Goal: Ask a question: Seek information or help from site administrators or community

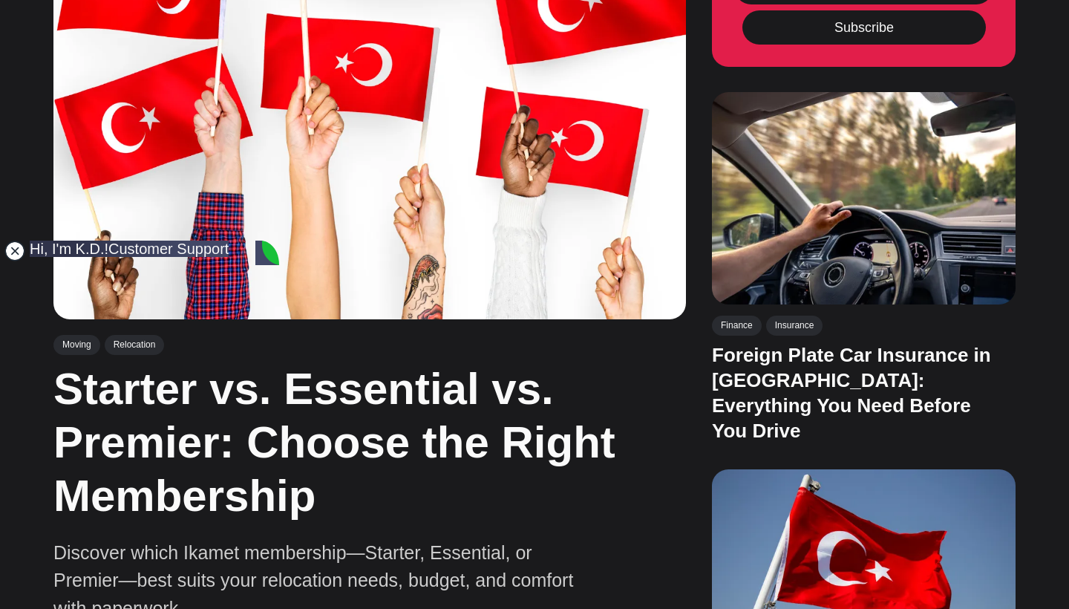
click at [18, 249] on jdiv at bounding box center [14, 250] width 21 height 21
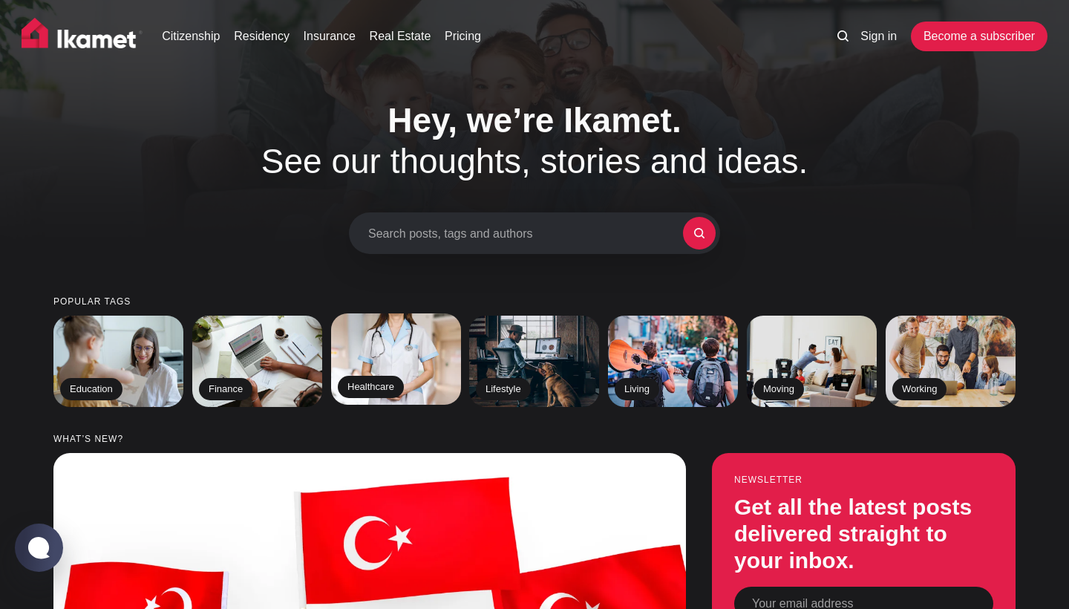
click at [416, 347] on img at bounding box center [395, 358] width 133 height 93
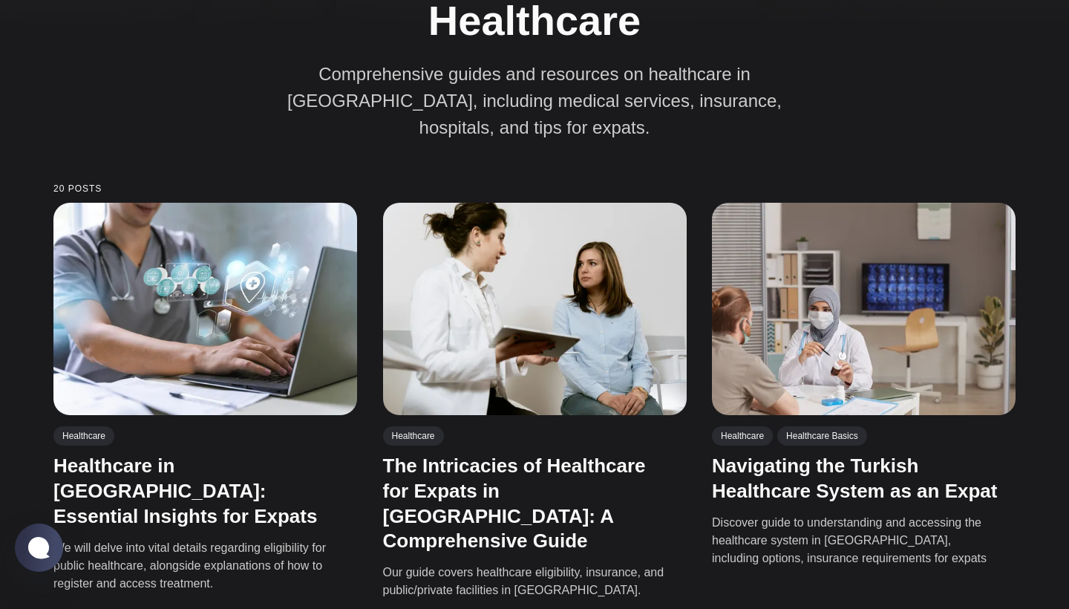
scroll to position [243, 0]
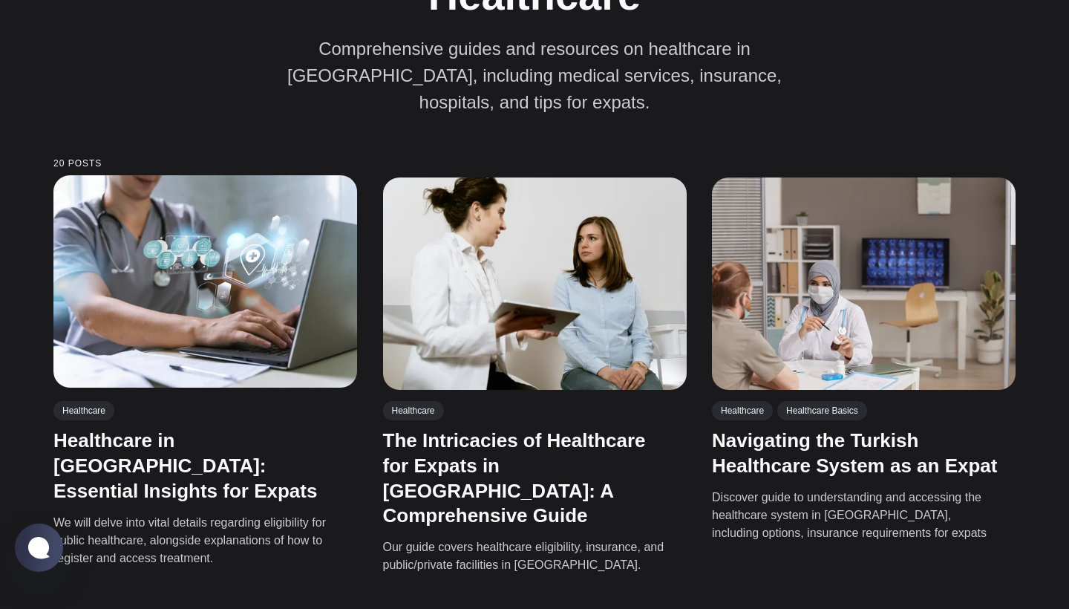
click at [288, 310] on img at bounding box center [205, 281] width 304 height 212
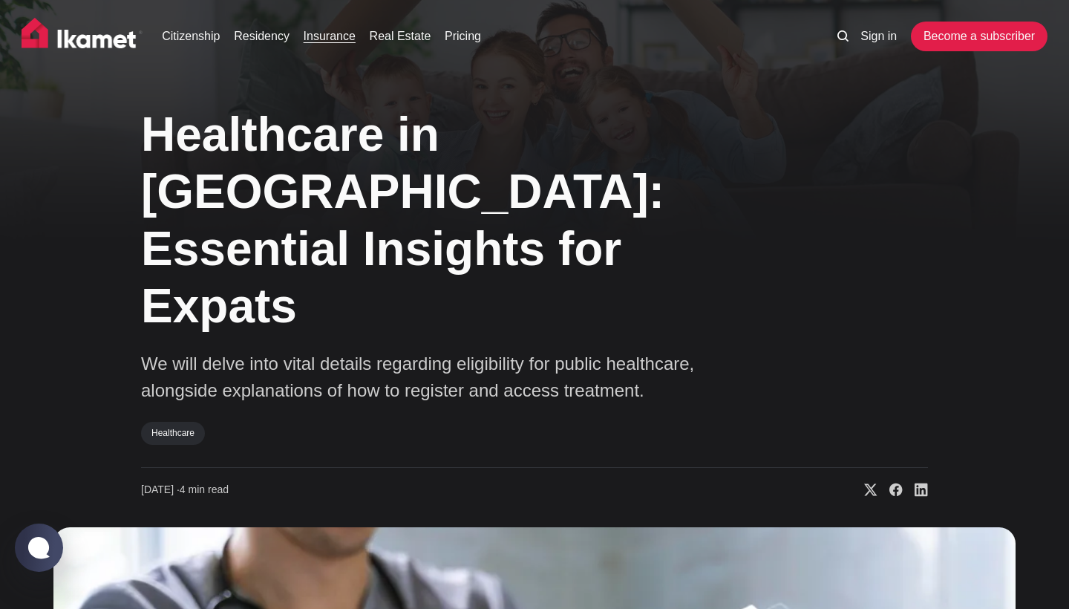
click at [332, 40] on link "Insurance" at bounding box center [330, 36] width 52 height 18
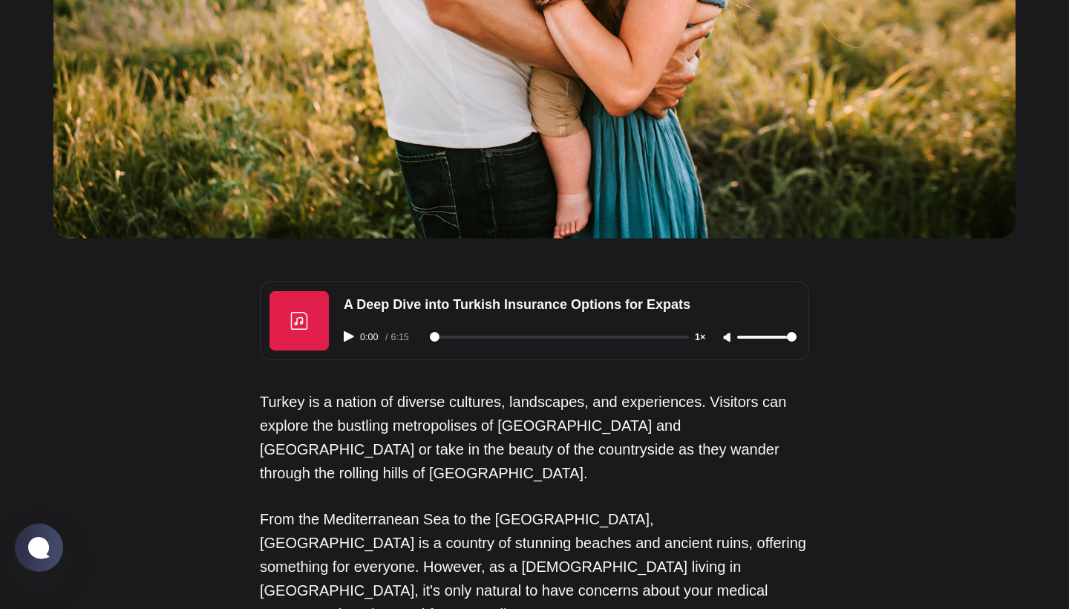
scroll to position [698, 0]
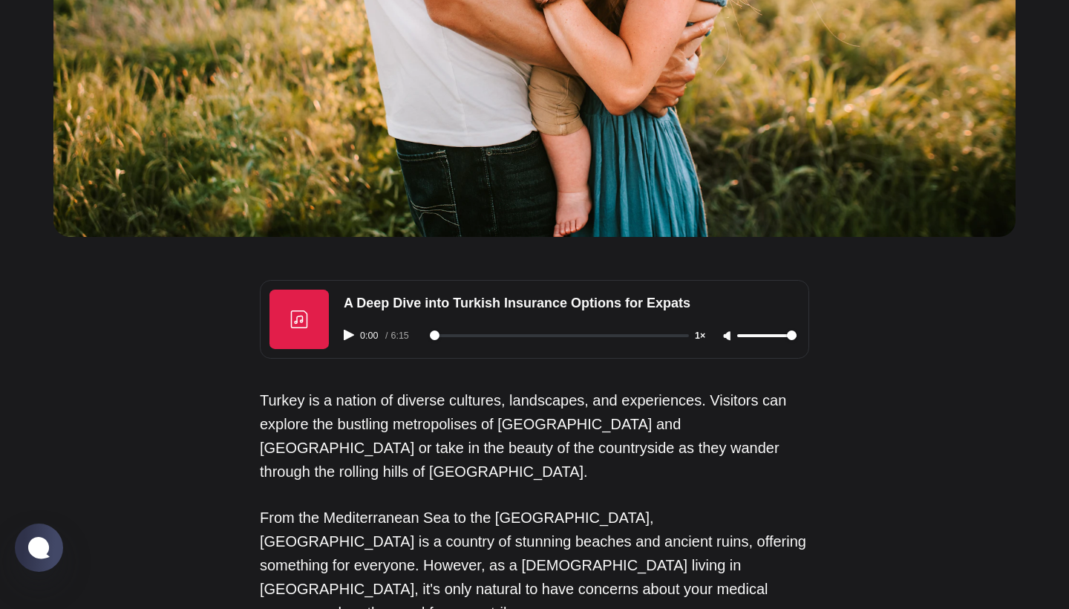
click at [346, 329] on icon "Play audio" at bounding box center [349, 334] width 10 height 10
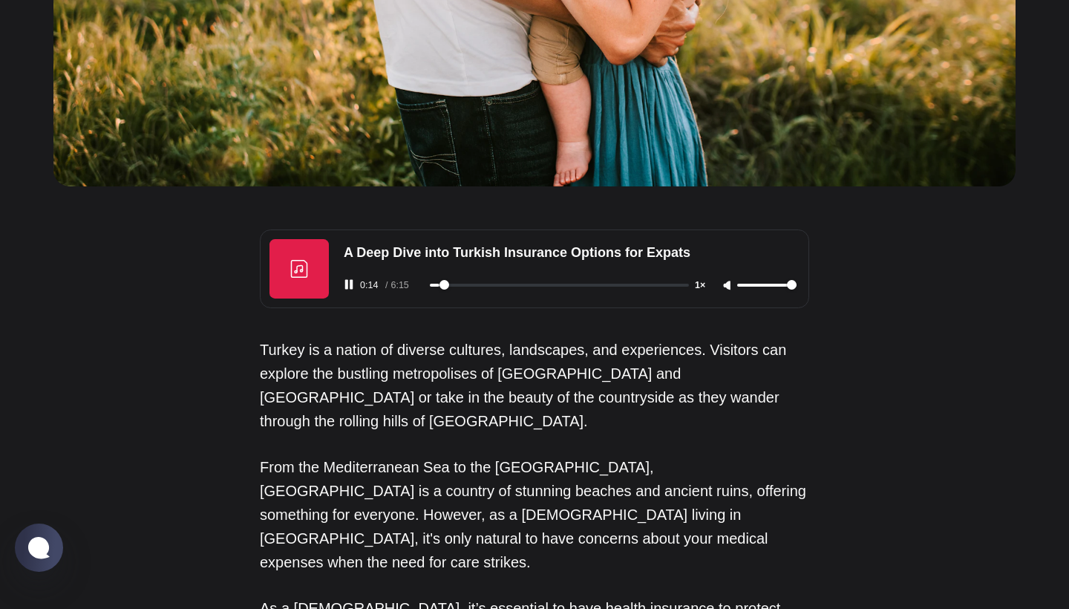
scroll to position [747, 0]
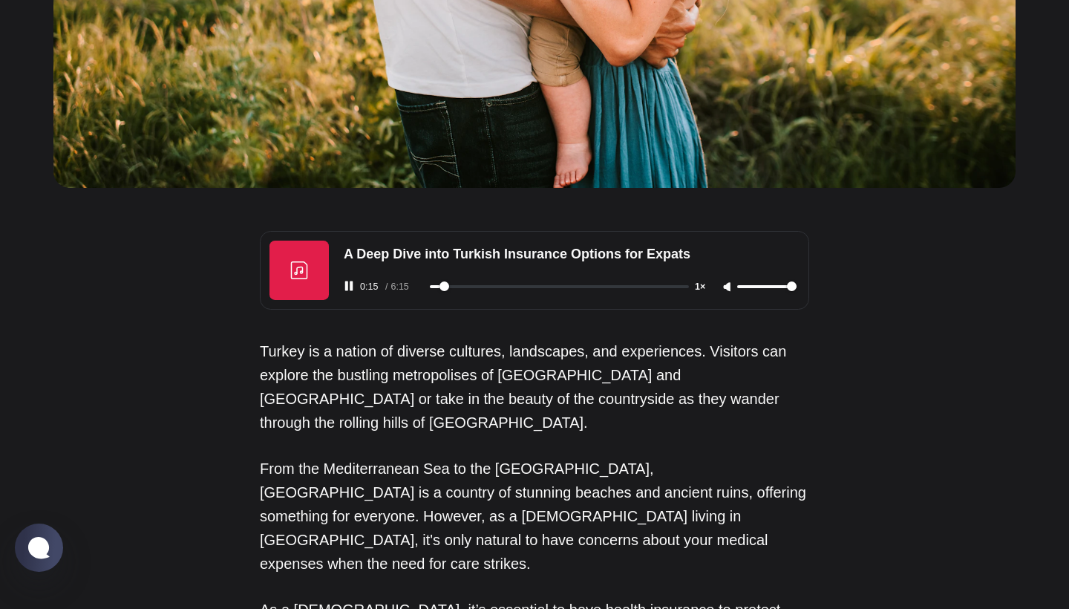
type input "16"
click at [346, 281] on rect "Pause audio" at bounding box center [346, 286] width 3 height 10
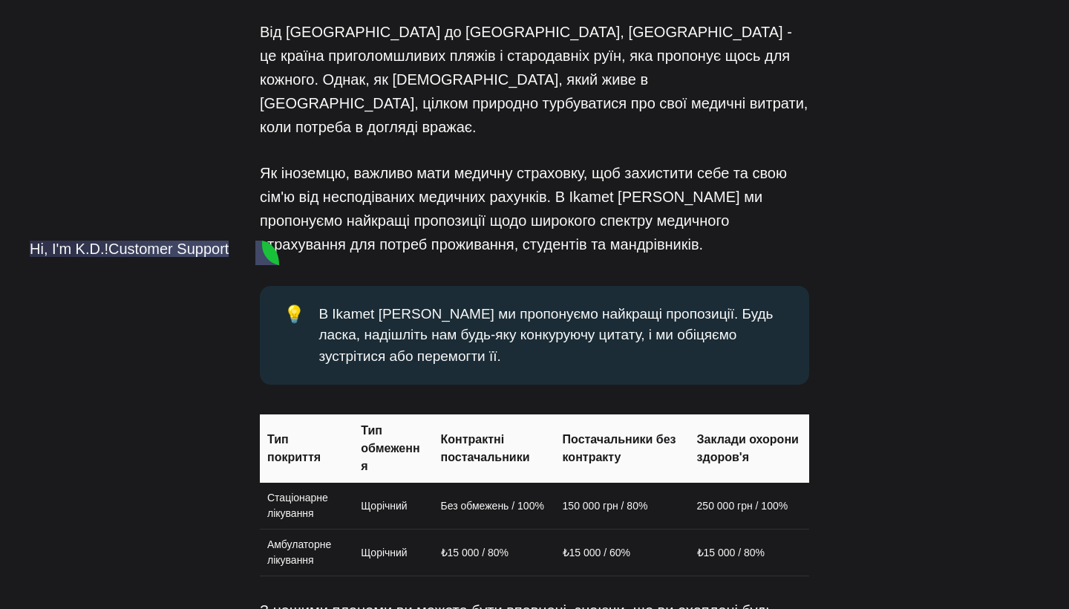
scroll to position [0, 0]
paste textarea "I hope this message finds you well. My name is [Your Name], and I am a foreigne…"
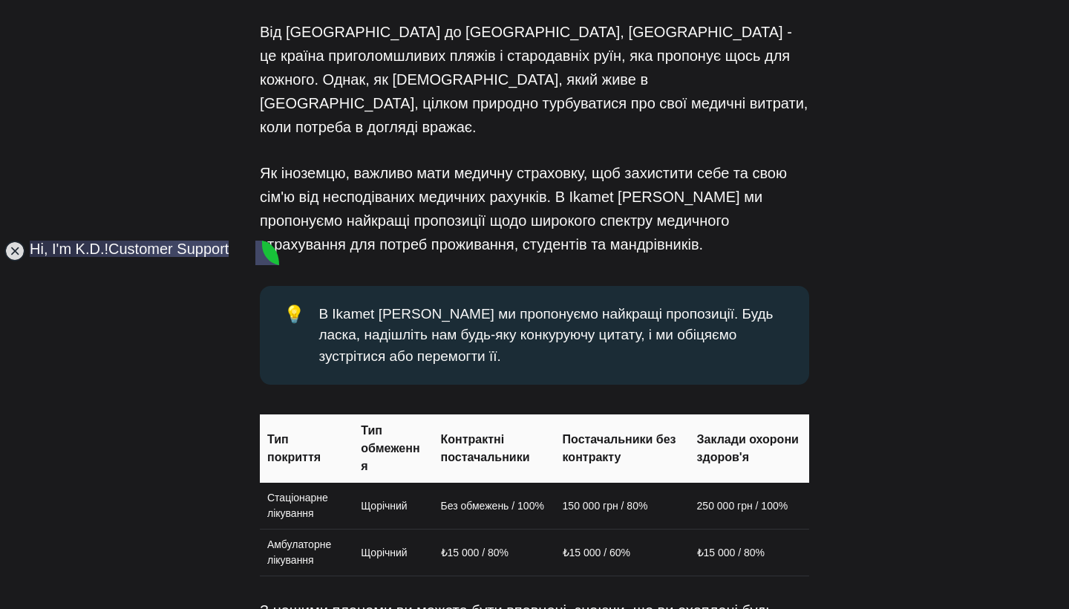
scroll to position [116, 0]
type textarea "Hello! My name is Taras, and I am a foreigner residing in Turkey with an İkamet…"
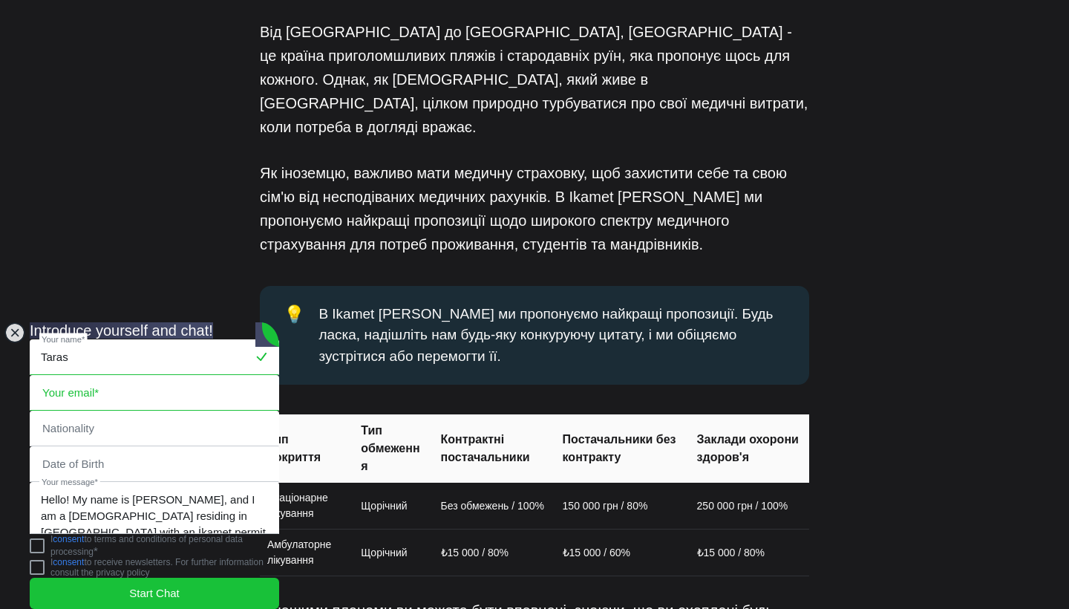
type input "Taras"
type input "t.buzdygan@gmail.com"
type input "Ukrainian"
type input "9"
type input "1"
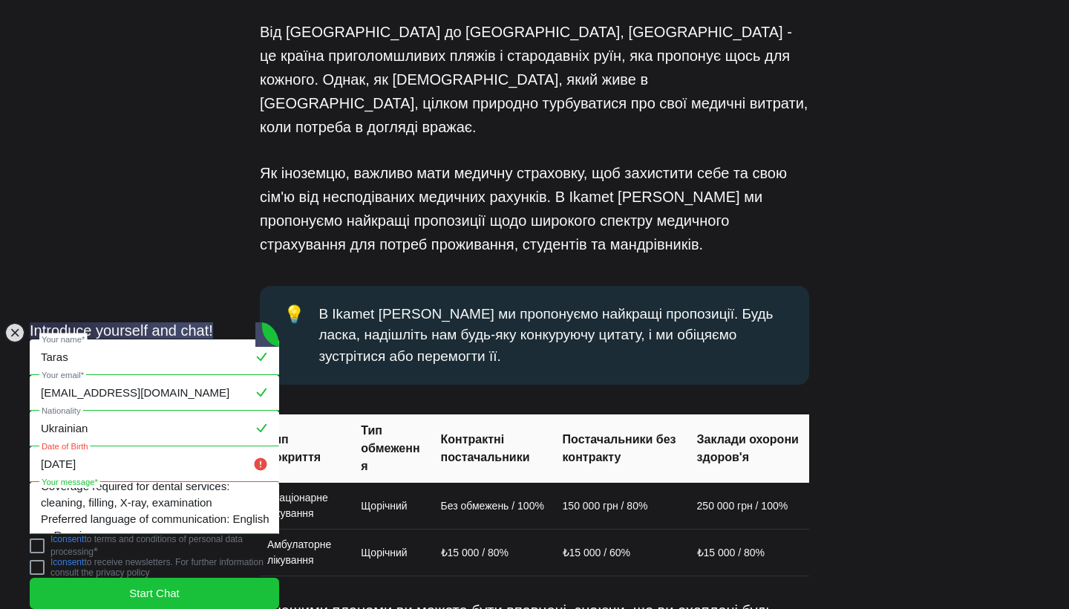
scroll to position [166, 0]
click at [45, 540] on jdiv at bounding box center [37, 545] width 15 height 15
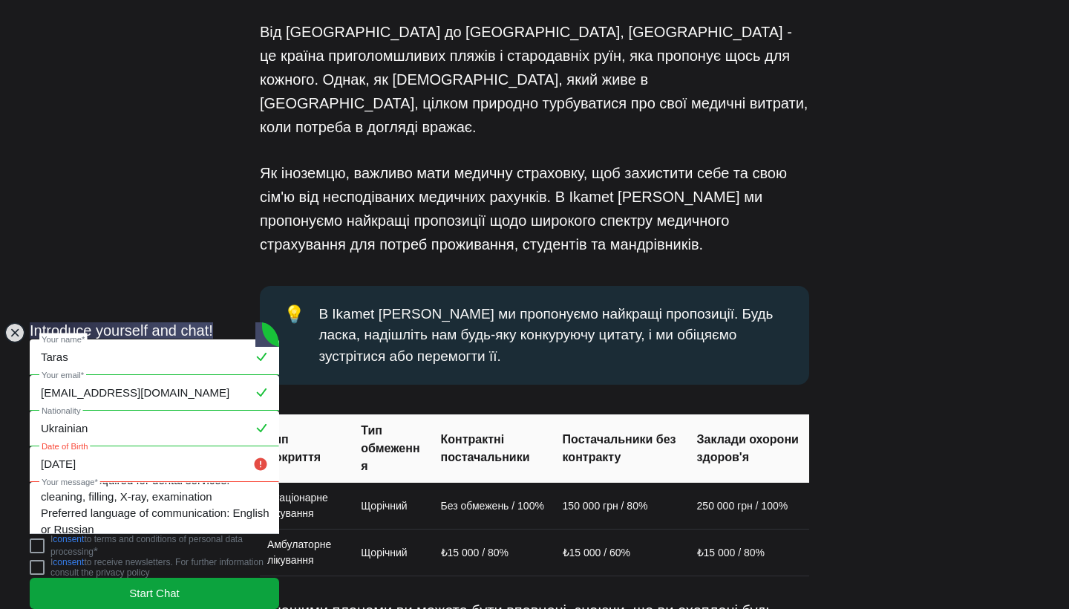
click at [145, 591] on jdiv "Start Chat" at bounding box center [154, 592] width 249 height 31
click at [63, 447] on input "1089-05-04" at bounding box center [154, 464] width 248 height 34
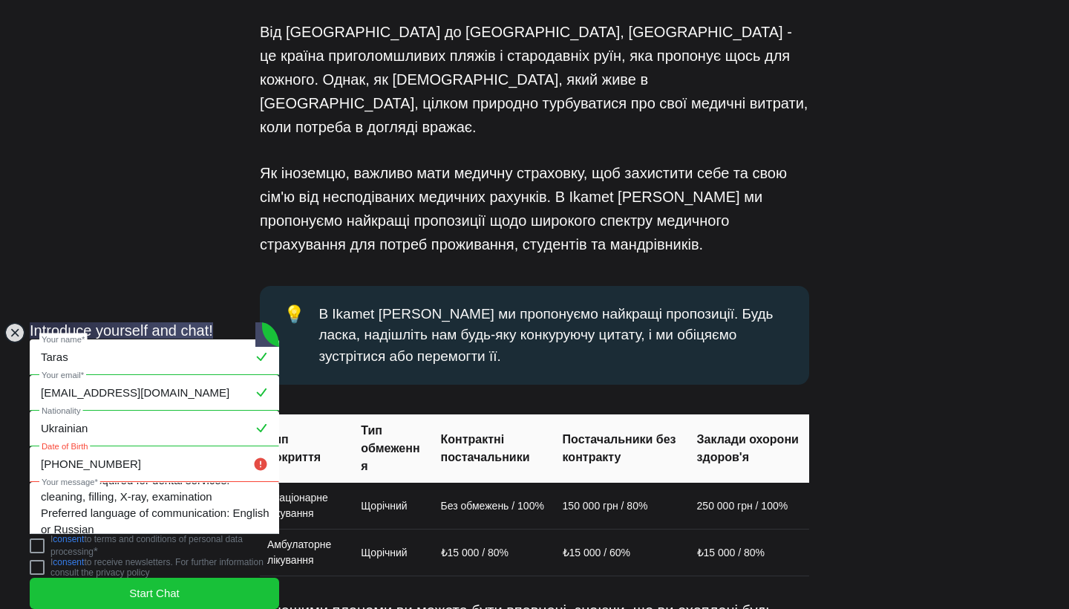
type input "1989-05-04"
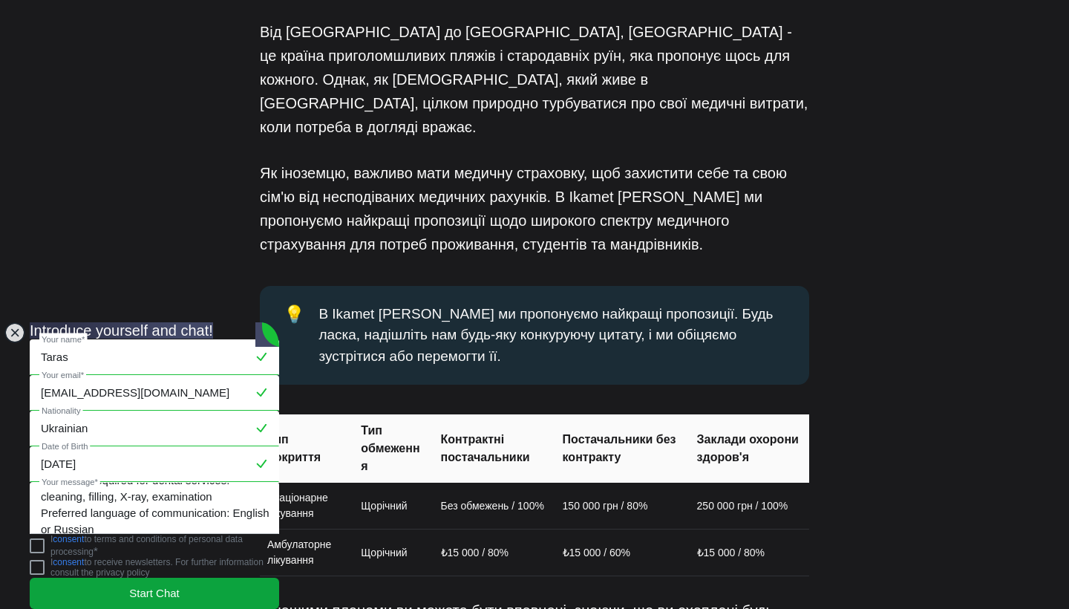
click at [144, 585] on span "Start Chat" at bounding box center [154, 593] width 50 height 16
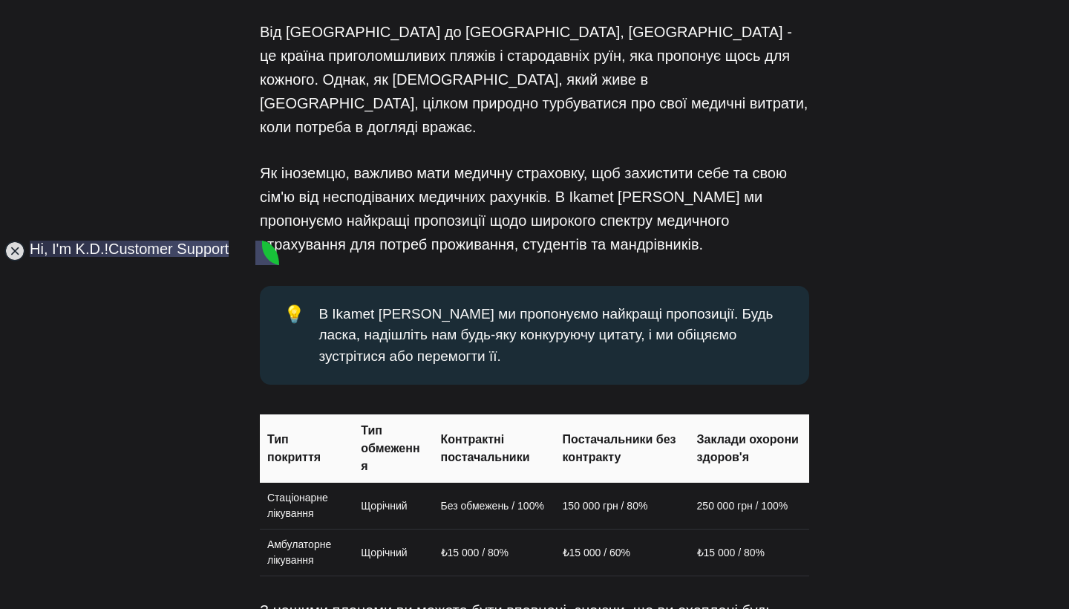
scroll to position [318, 0]
type textarea "98083267328"
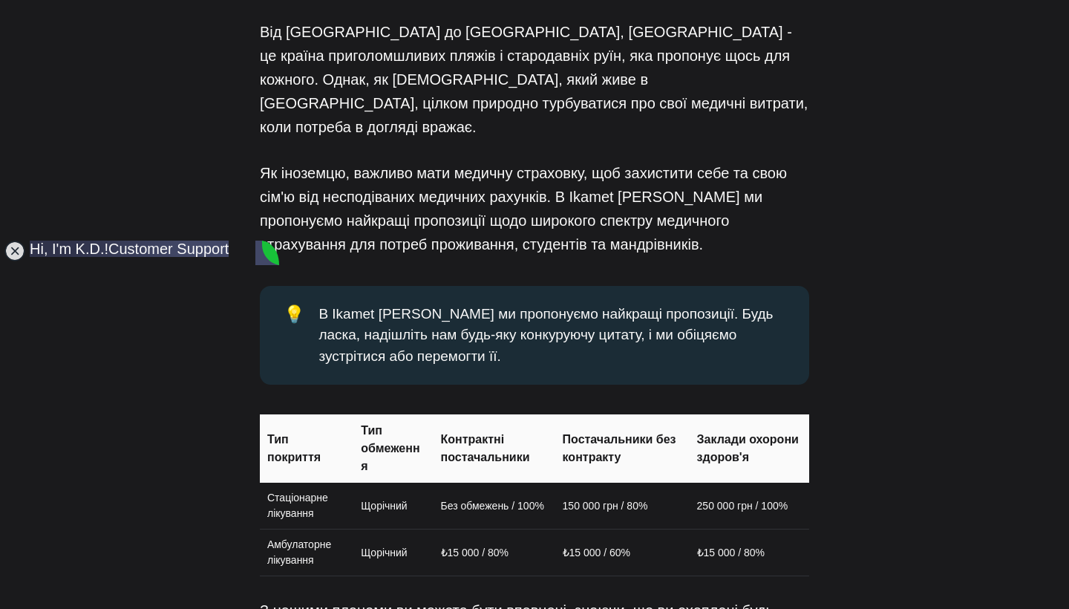
scroll to position [804, 0]
drag, startPoint x: 84, startPoint y: 359, endPoint x: 168, endPoint y: 405, distance: 96.3
copy jdiv "Dental is an add on and we'll add that ... sometimes it's easier to just pay as…"
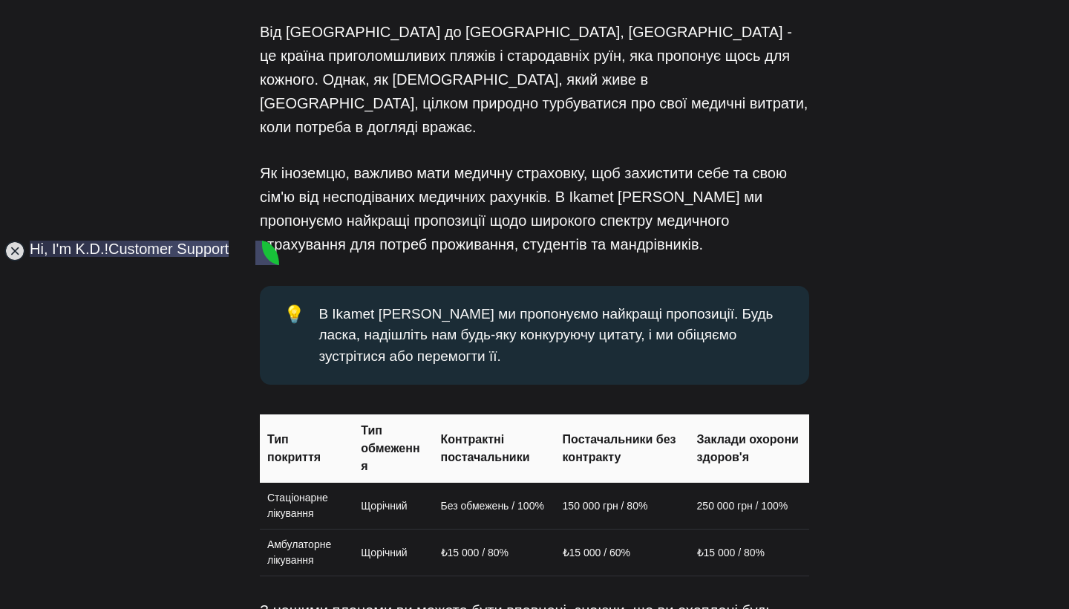
paste textarea "Right now, I'm interested in a dental checkup, cleaning, and possibly a small r…"
paste textarea "Also a full medical examination, because I haven't been to the doctors in over …"
type textarea "Right now, I'm interested in a dental checkup, cleaning, and possibly a small r…"
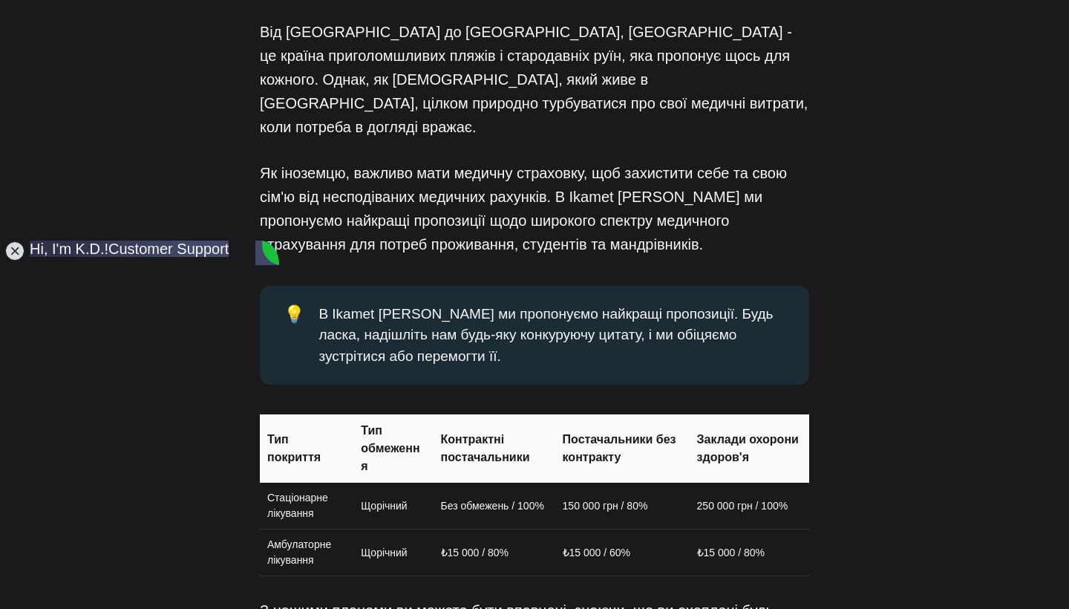
scroll to position [1087, 0]
drag, startPoint x: 84, startPoint y: 355, endPoint x: 120, endPoint y: 369, distance: 38.7
copy jdiv "Please complete this ... thanks"
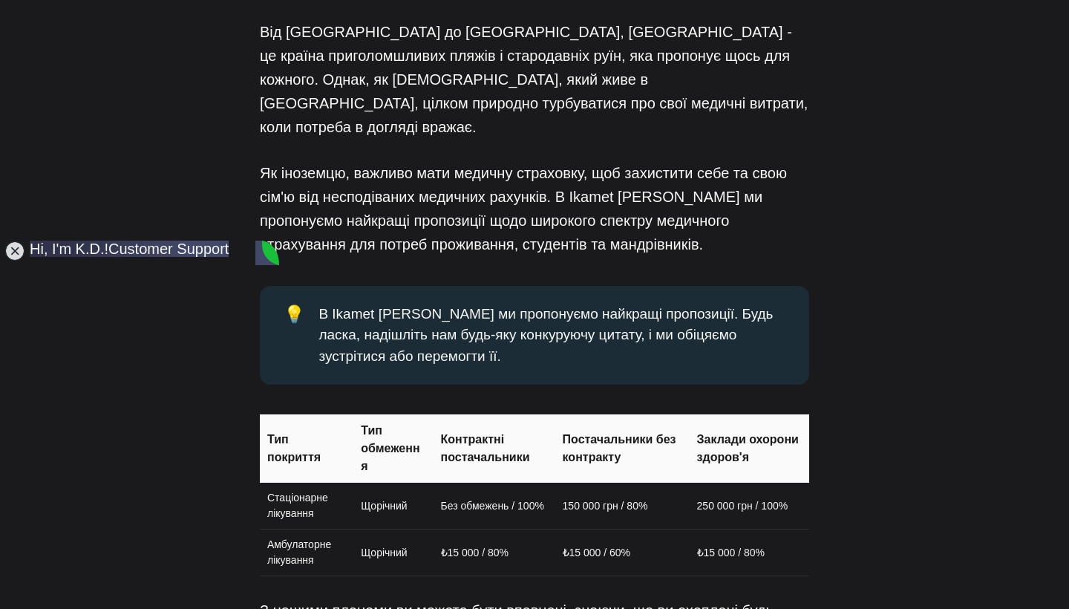
paste textarea "I'll try again, I didn't understand your question. Is the Ikatmet number not en…"
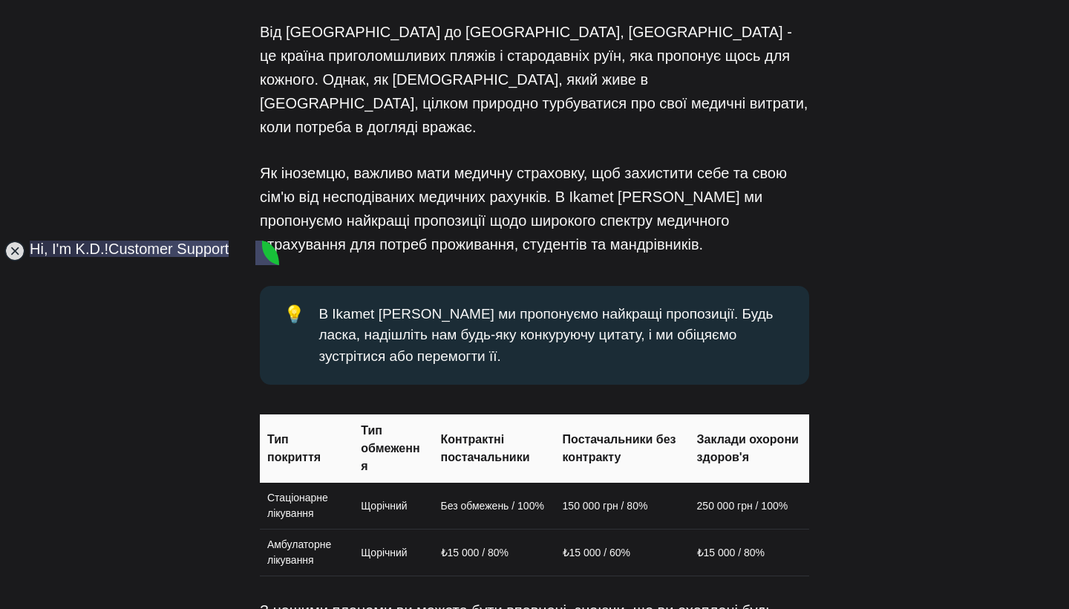
type textarea "I'll try again, I didn't understand your question. Is the Ikatmet number not en…"
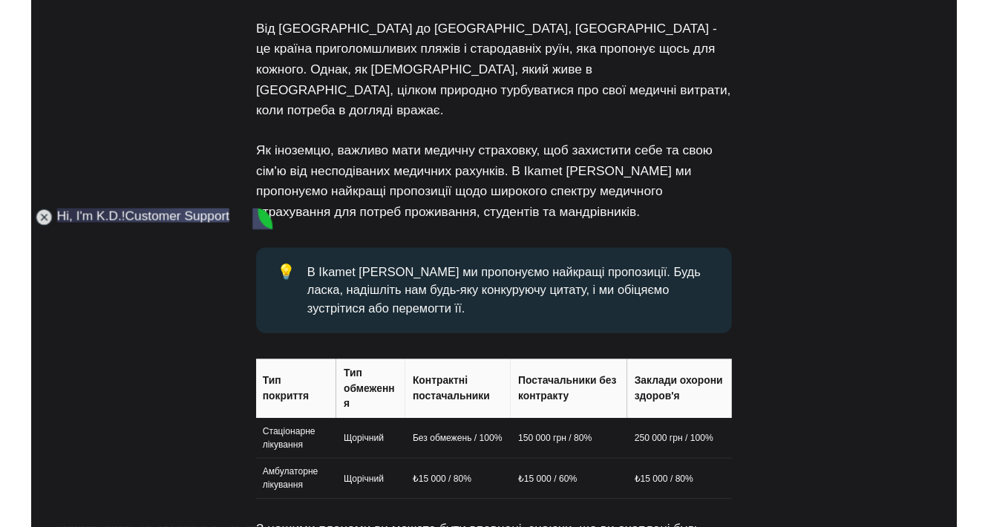
scroll to position [1152, 0]
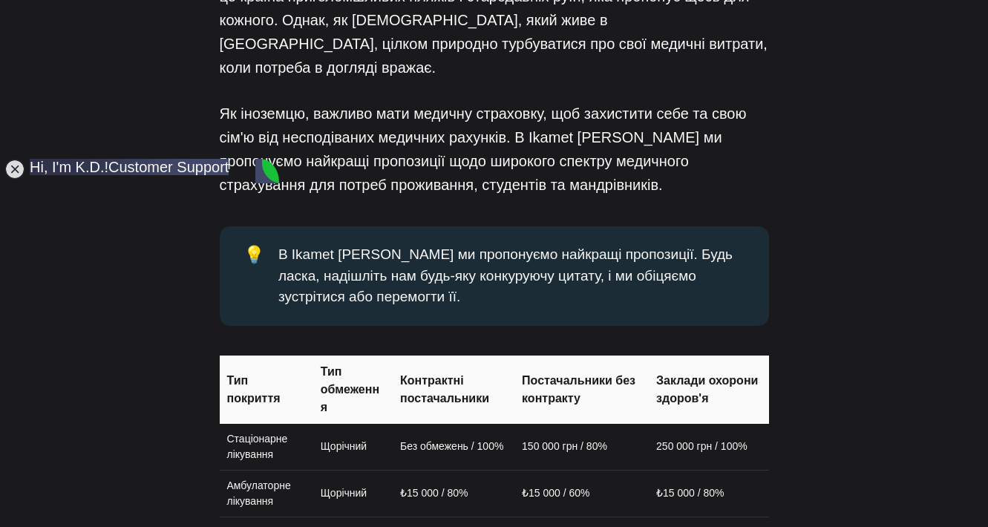
scroll to position [1480, 0]
drag, startPoint x: 83, startPoint y: 349, endPoint x: 174, endPoint y: 409, distance: 109.3
copy jdiv "If you want dental and examination you won't be able to do that for 6-9 months …"
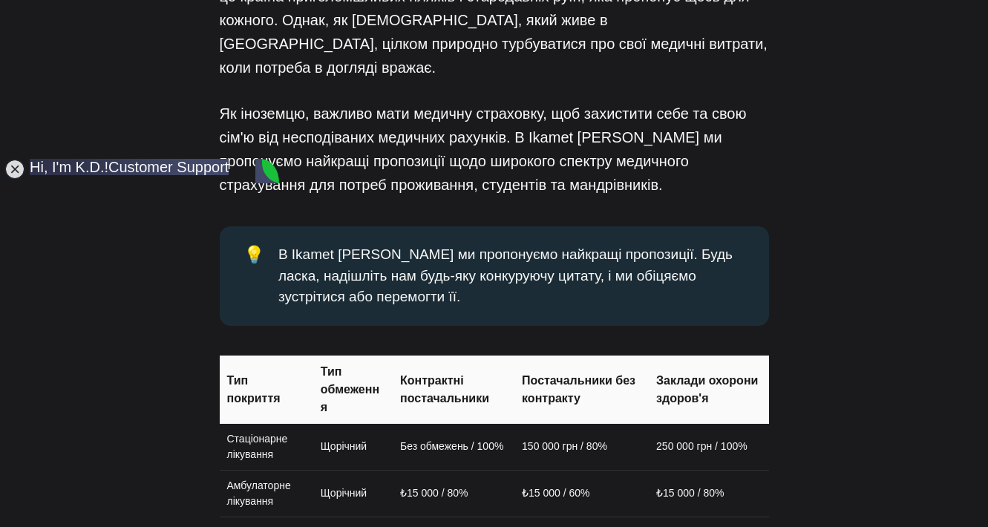
paste textarea "Гаразд. Я зрозумів, дякую. Але у мене Ікамет лише на півроку."
type textarea "Гаразд. Я зрозумів, дякую. Але у мене Ікамет лише на півроку."
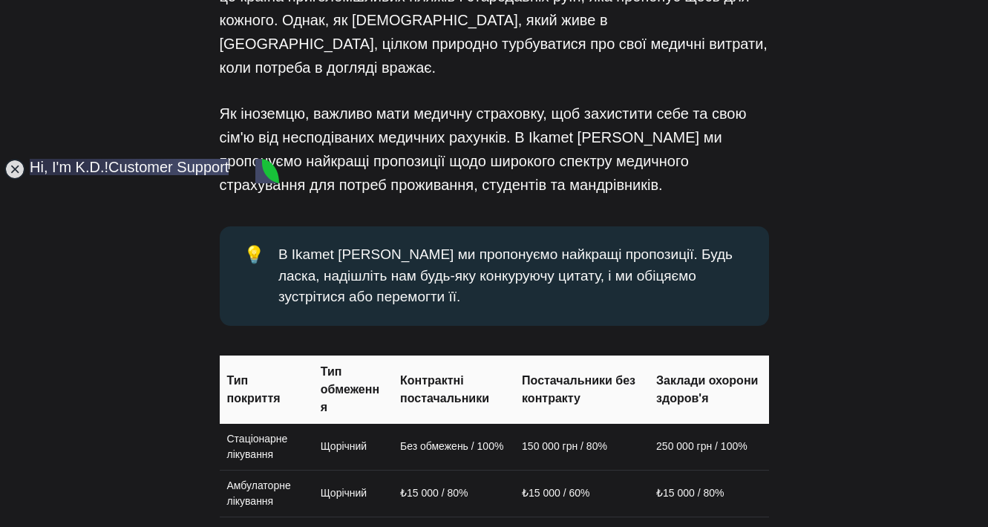
scroll to position [1892, 0]
paste textarea "Okay. I understand, thank you. But I only have Ikamet for six months."
type textarea "Okay. I understand, thank you. But I only have Ikamet for six months."
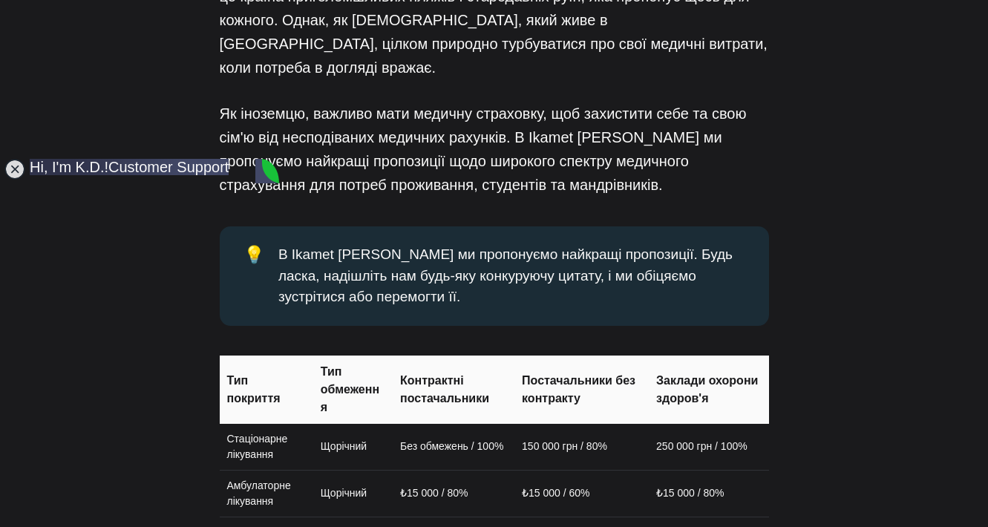
paste textarea "Okay. But I want to get a checkup in the next 1-2 months. I can't wait six mont…"
type textarea "Okay. But I want to get a checkup in the next 1-2 months. I can't wait six mont…"
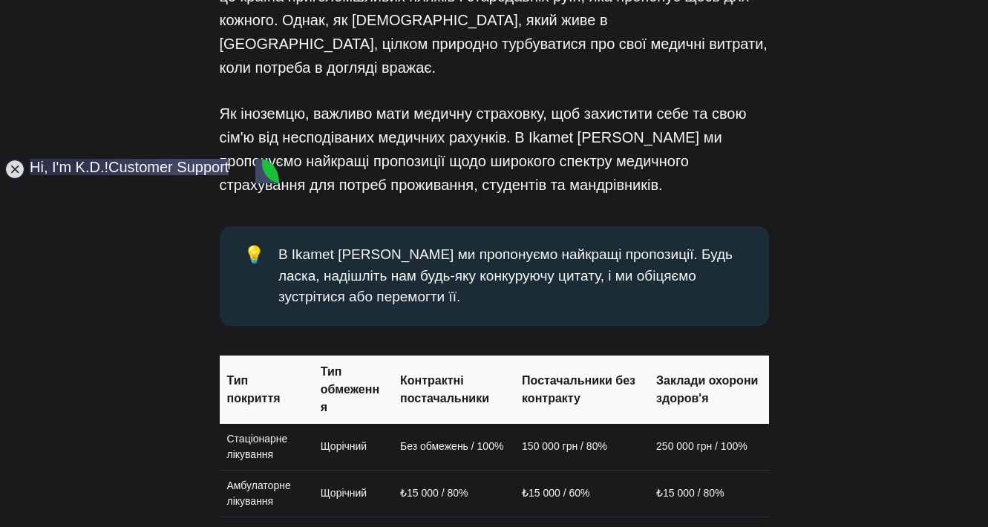
paste textarea "I'm not sure I can get it. After all, I just have a tourist Ikamet."
drag, startPoint x: 85, startPoint y: 253, endPoint x: 197, endPoint y: 255, distance: 112.8
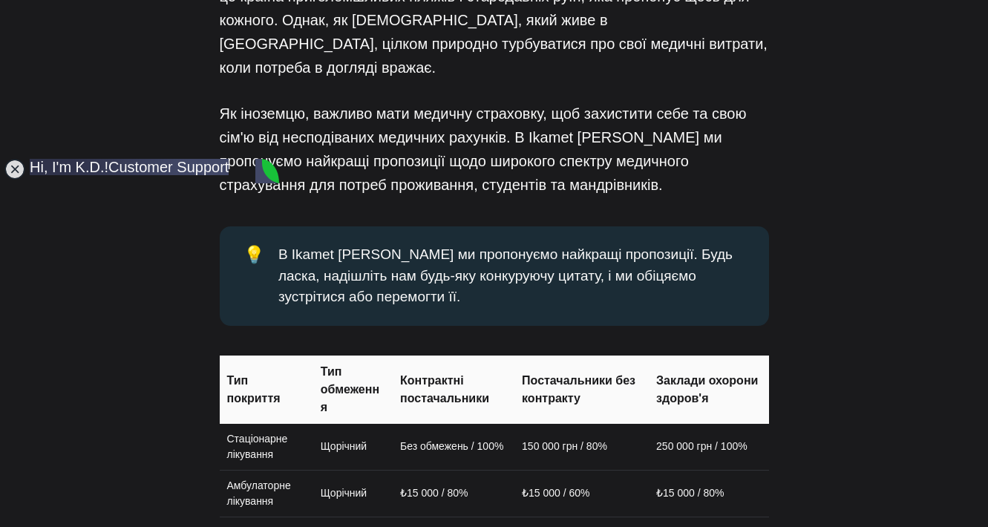
copy jdiv "SGK at the GOV office"
paste textarea "SGK at the GOV office"
type textarea "I'm not sure I can get SGK at the GOV office . After all, I just have a tourist…"
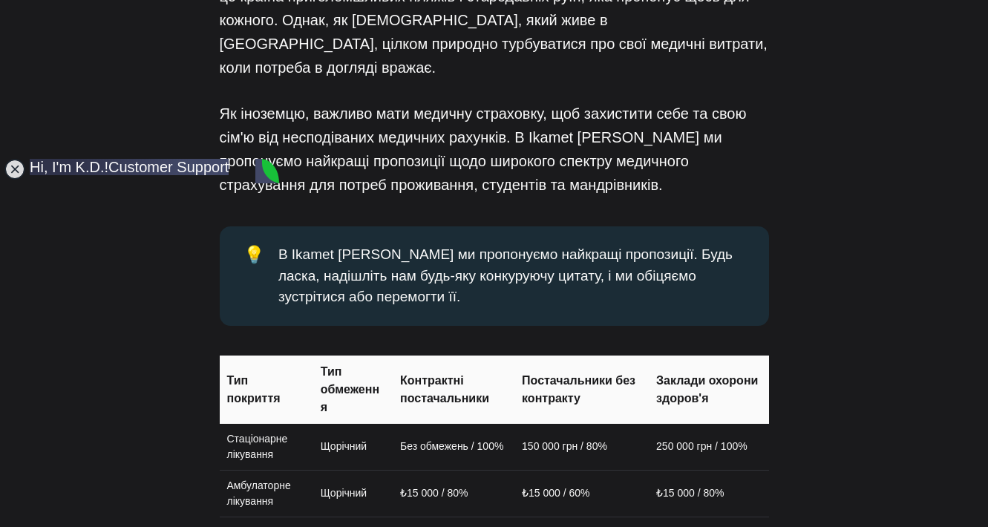
drag, startPoint x: 84, startPoint y: 269, endPoint x: 151, endPoint y: 404, distance: 150.7
copy jdiv "and you have to wait regardless for coverage to kick in 14:44 it's pretty stand…"
drag, startPoint x: 84, startPoint y: 361, endPoint x: 188, endPoint y: 222, distance: 173.4
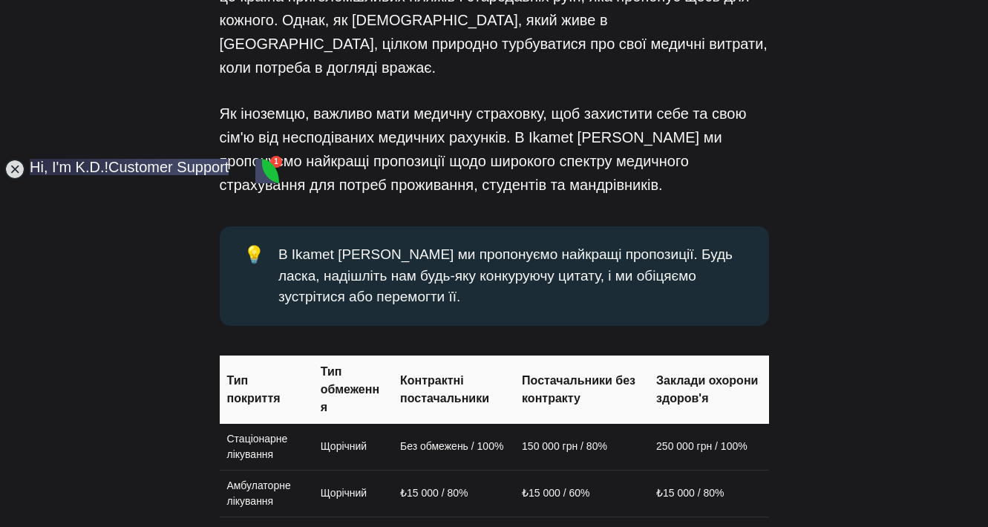
copy jdiv "you can also sign up for SGK at the GOV office after completing a health form o…"
drag, startPoint x: 84, startPoint y: 251, endPoint x: 191, endPoint y: 414, distance: 195.5
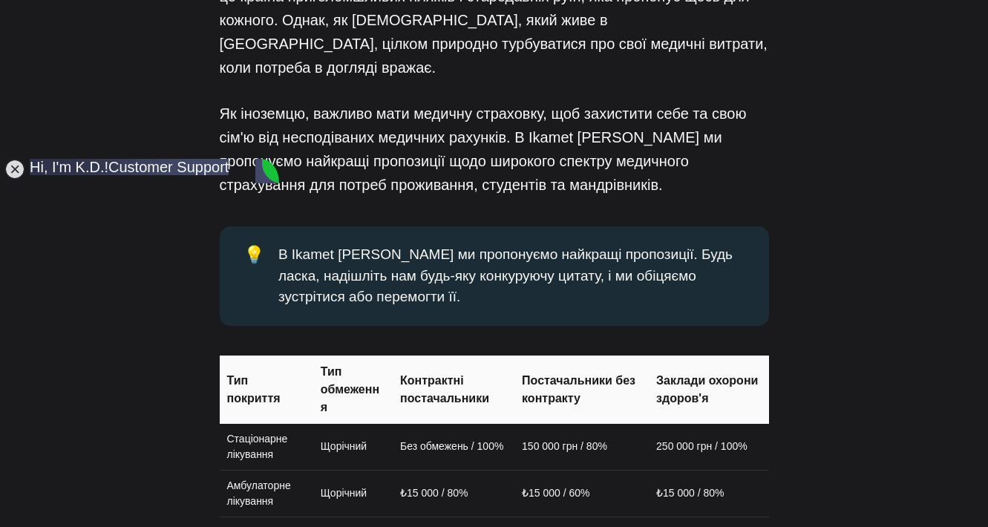
copy jdiv "You can get any public or private even as a tourist 14:46 or short term residen…"
drag, startPoint x: 153, startPoint y: 409, endPoint x: 117, endPoint y: 332, distance: 84.6
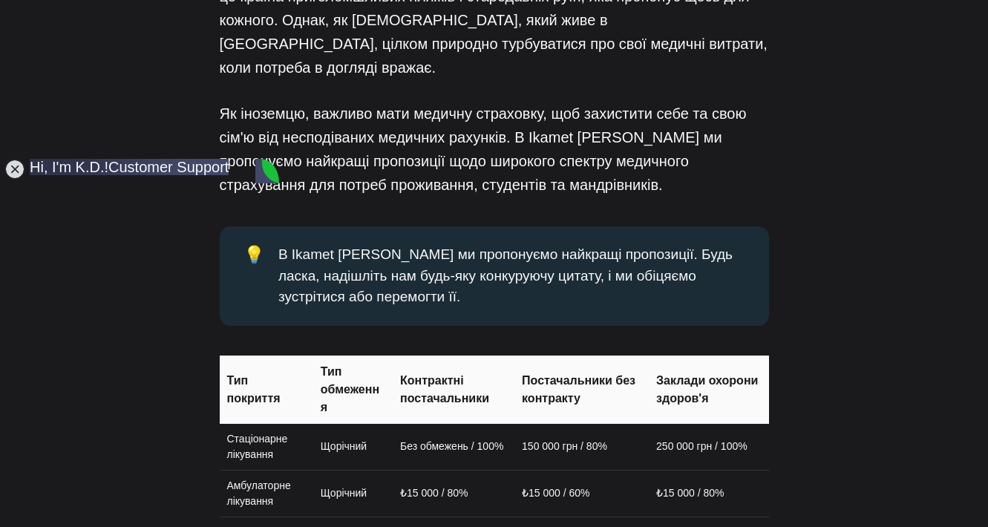
drag, startPoint x: 85, startPoint y: 267, endPoint x: 191, endPoint y: 411, distance: 179.3
copy jdiv "You can get any public or private even as a tourist 14:46 or short term residen…"
drag, startPoint x: 84, startPoint y: 383, endPoint x: 149, endPoint y: 419, distance: 74.4
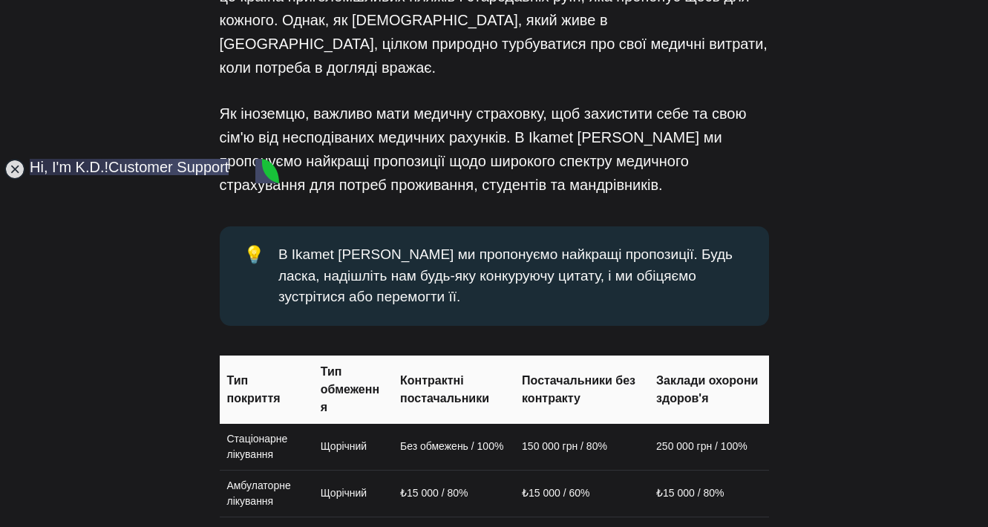
copy jdiv "all hospitals do annual check ups as well from 3,000-40,000"
drag, startPoint x: 99, startPoint y: 378, endPoint x: 148, endPoint y: 382, distance: 49.2
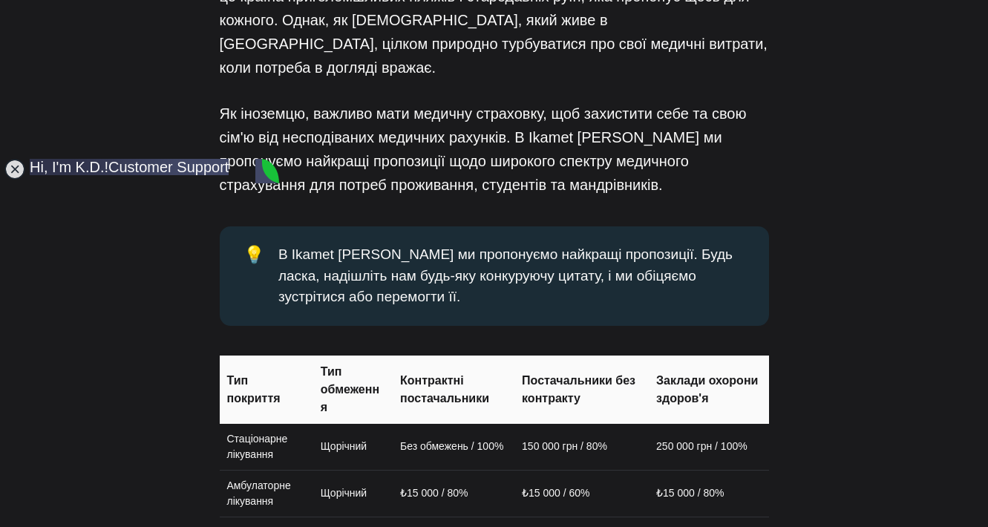
copy jdiv "OSS offer"
type textarea "Е"
type textarea "a"
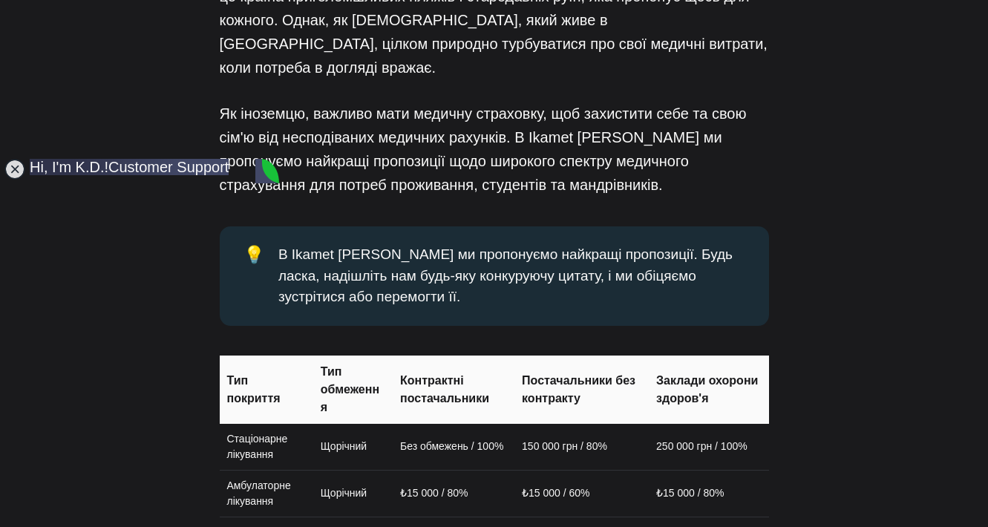
type textarea "T"
click at [15, 167] on jdiv at bounding box center [14, 169] width 21 height 21
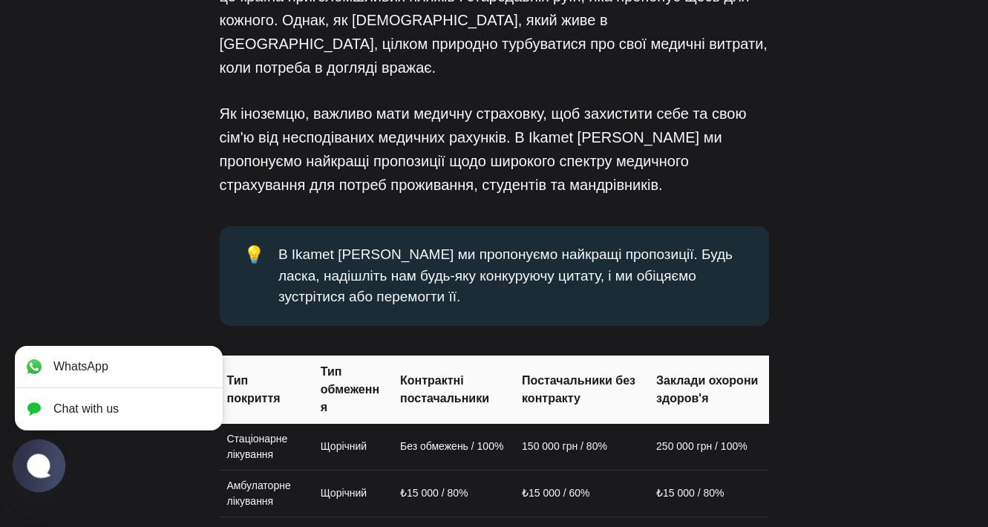
click at [40, 469] on jdiv at bounding box center [38, 465] width 29 height 25
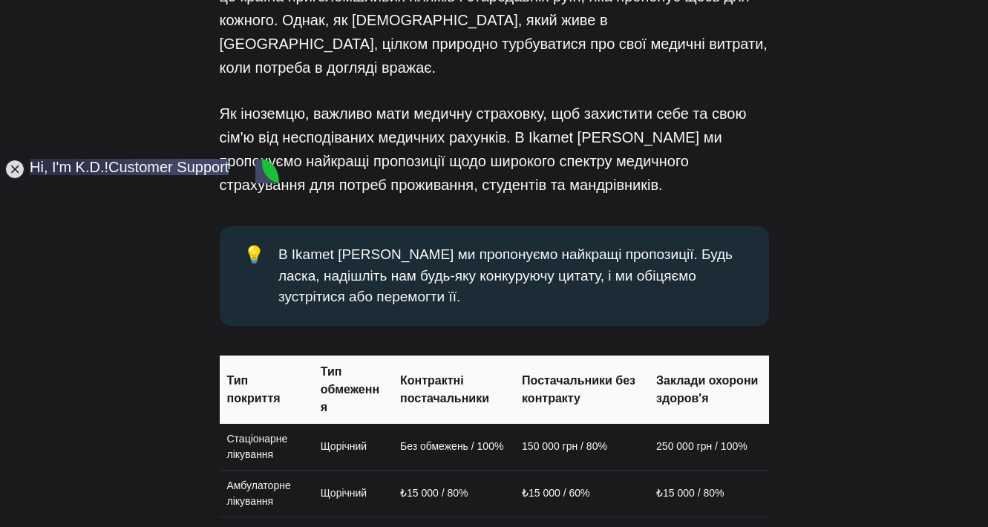
type textarea "Thank you. I don't u"
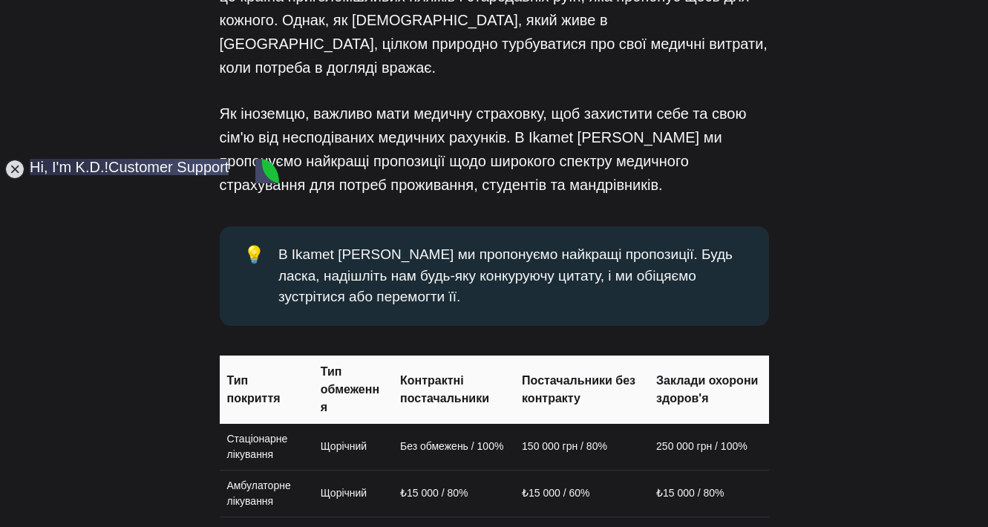
click at [13, 169] on jdiv at bounding box center [14, 169] width 21 height 21
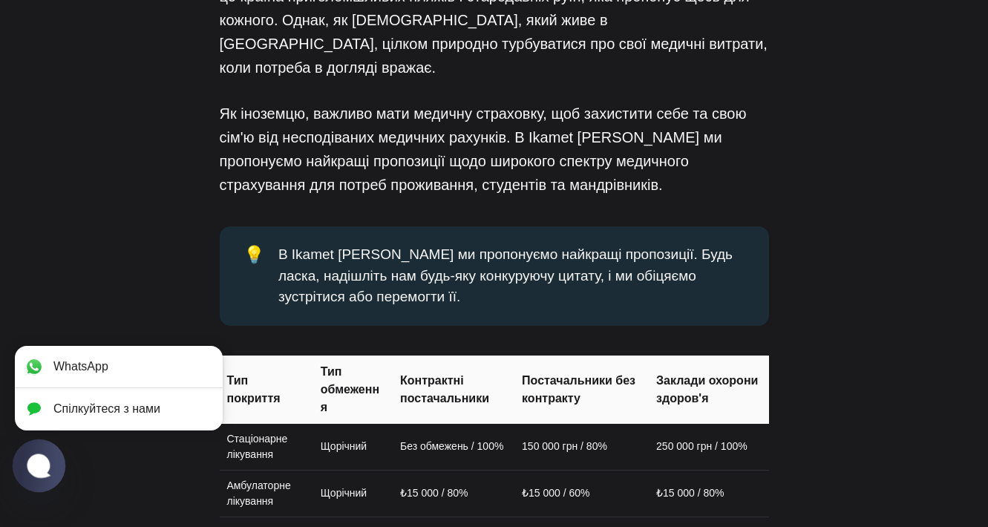
click at [42, 451] on jdiv at bounding box center [39, 465] width 53 height 53
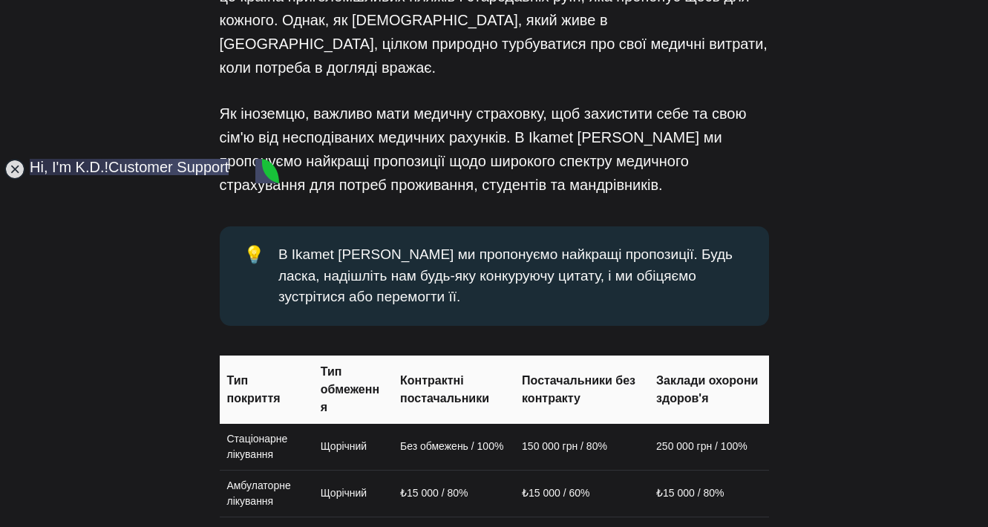
paste textarea "Thank you. I don't understand how to fill out the form you sent me. Don't you h…"
type textarea "Thank you. I don't understand how to fill out the form you sent me. Don't you h…"
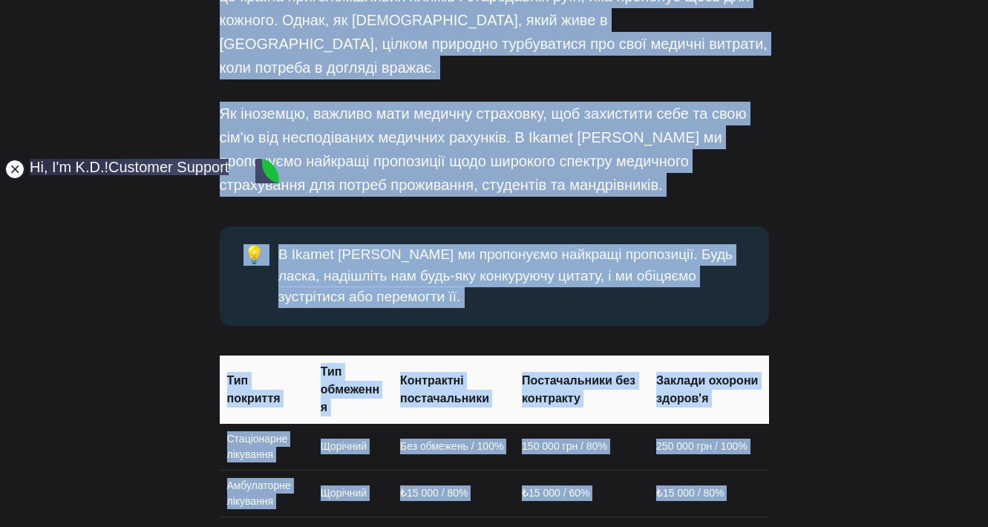
click at [16, 167] on jdiv at bounding box center [14, 169] width 21 height 21
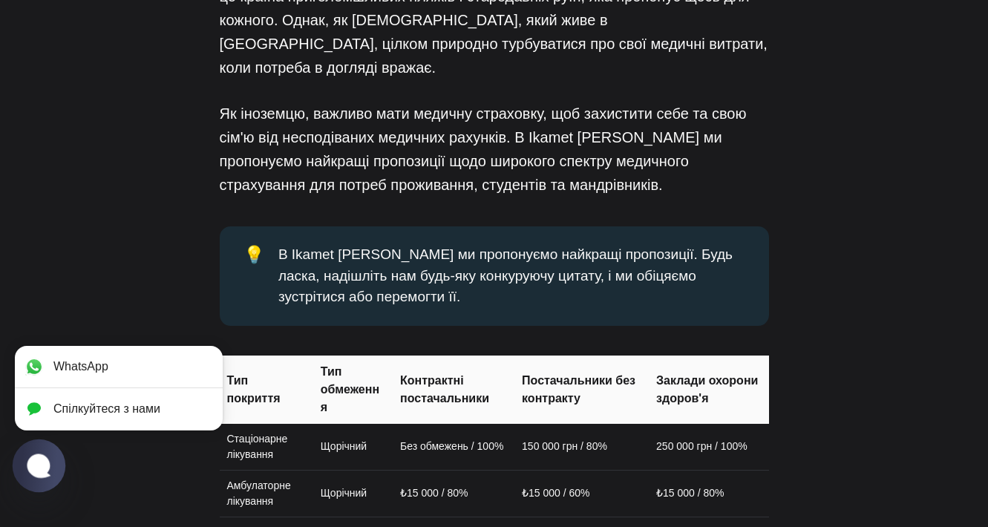
click at [55, 456] on jdiv at bounding box center [39, 465] width 53 height 53
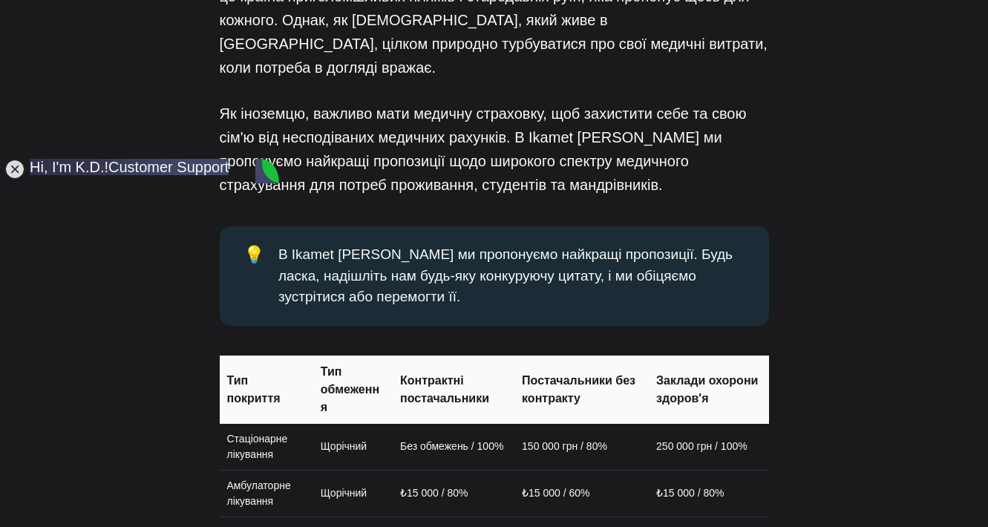
click at [17, 168] on jdiv at bounding box center [14, 169] width 21 height 21
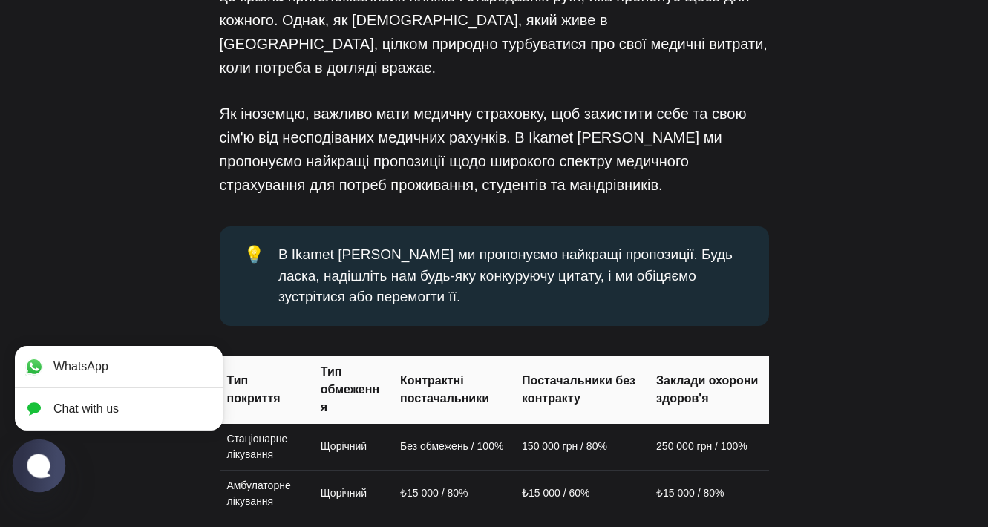
click at [36, 471] on jdiv at bounding box center [38, 465] width 29 height 25
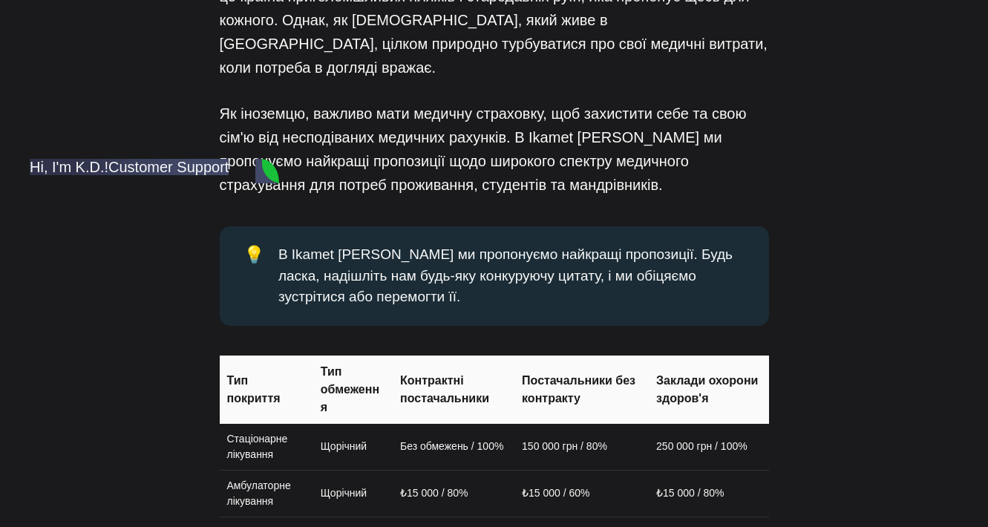
scroll to position [3457, 0]
click at [15, 168] on jdiv at bounding box center [14, 169] width 21 height 21
